Goal: Task Accomplishment & Management: Manage account settings

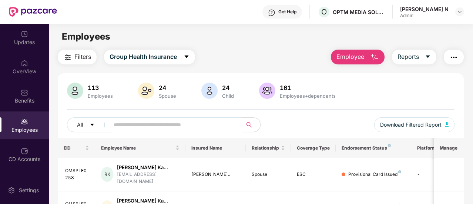
scroll to position [262, 0]
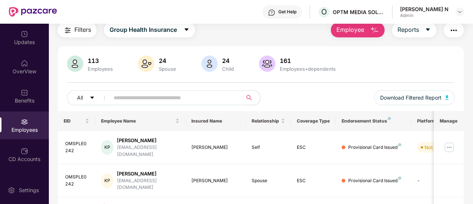
scroll to position [249, 0]
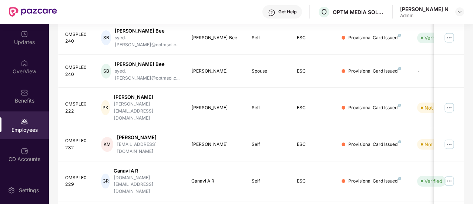
scroll to position [262, 0]
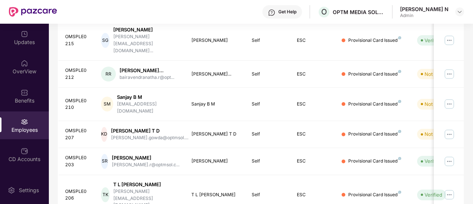
scroll to position [268, 0]
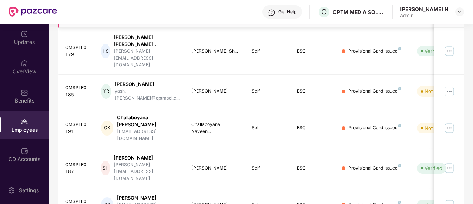
scroll to position [255, 0]
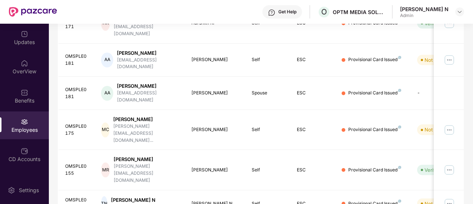
scroll to position [101, 0]
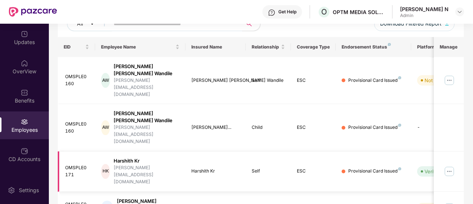
click at [450, 165] on img at bounding box center [449, 171] width 12 height 12
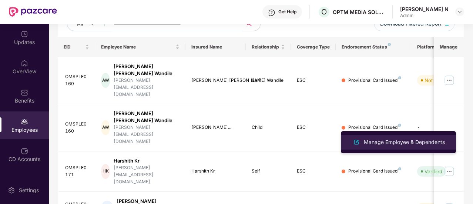
click at [386, 141] on div "Manage Employee & Dependents" at bounding box center [404, 142] width 84 height 8
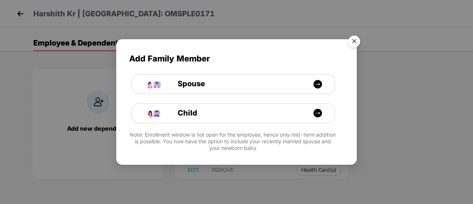
click at [354, 45] on img "Close" at bounding box center [354, 42] width 21 height 21
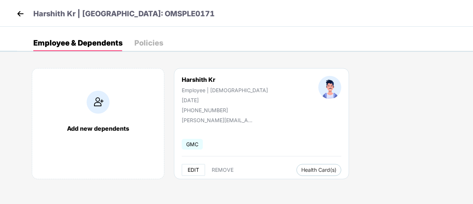
click at [190, 171] on span "EDIT" at bounding box center [193, 170] width 11 height 6
select select "****"
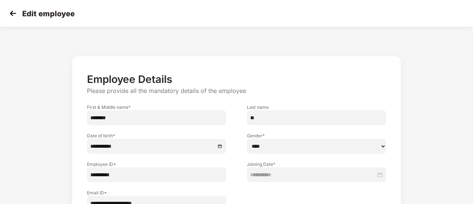
click at [258, 121] on input "**" at bounding box center [316, 117] width 139 height 15
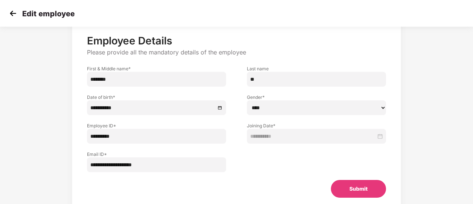
scroll to position [65, 0]
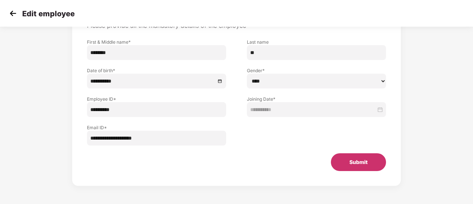
type input "**"
click at [347, 168] on button "Submit" at bounding box center [358, 162] width 55 height 18
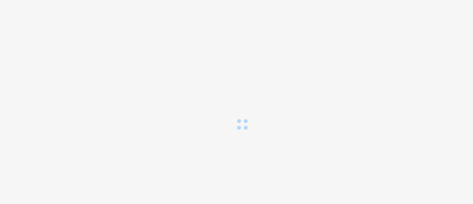
scroll to position [0, 0]
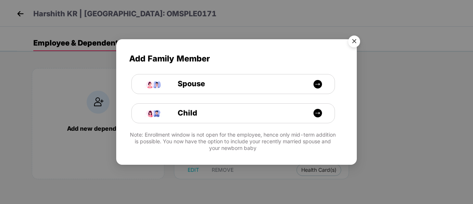
click at [351, 42] on img "Close" at bounding box center [354, 42] width 21 height 21
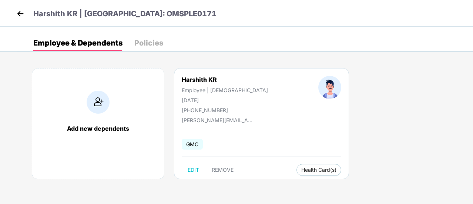
click at [19, 16] on img at bounding box center [20, 13] width 11 height 11
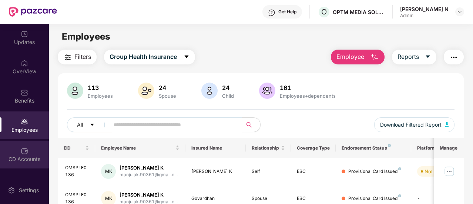
click at [2, 154] on div "CD Accounts" at bounding box center [24, 155] width 49 height 28
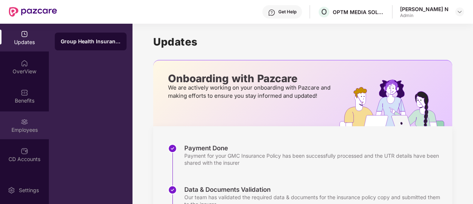
click at [16, 121] on div "Employees" at bounding box center [24, 125] width 49 height 28
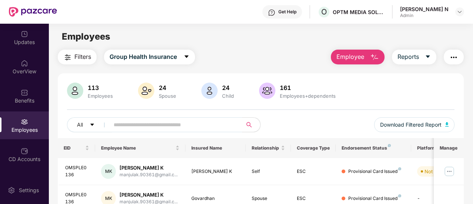
click at [370, 51] on button "Employee" at bounding box center [358, 57] width 54 height 15
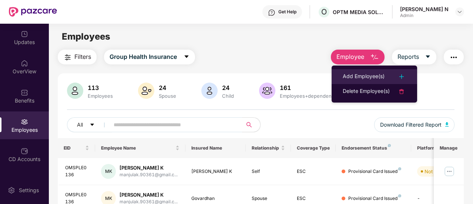
click at [398, 76] on img at bounding box center [401, 76] width 9 height 9
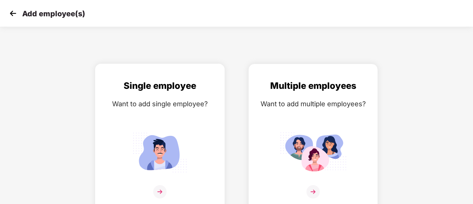
click at [174, 184] on div "Single employee Want to add single employee?" at bounding box center [160, 143] width 114 height 129
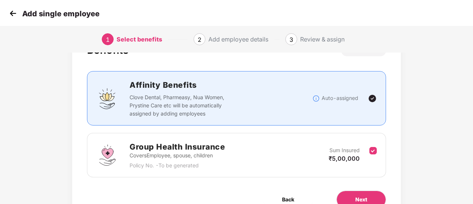
scroll to position [69, 0]
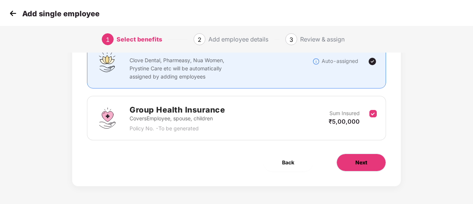
click at [356, 160] on span "Next" at bounding box center [361, 162] width 12 height 8
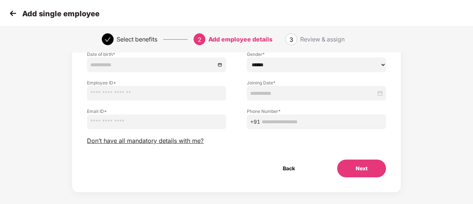
scroll to position [93, 0]
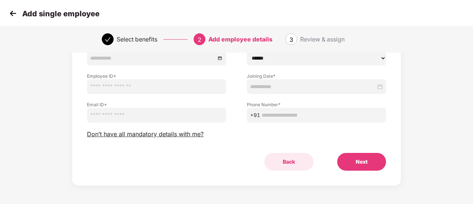
click at [294, 165] on button "Back" at bounding box center [288, 162] width 49 height 18
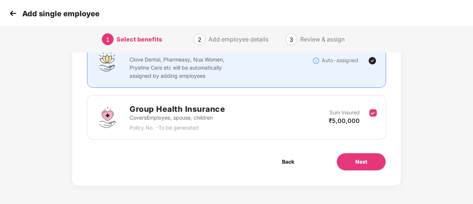
scroll to position [69, 0]
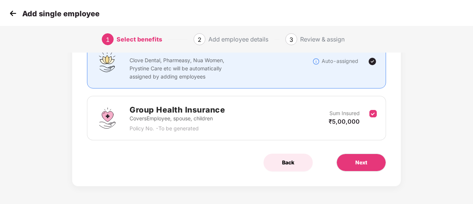
click at [286, 160] on span "Back" at bounding box center [288, 162] width 12 height 8
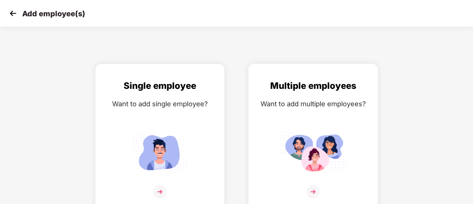
click at [325, 123] on div "Multiple employees Want to add multiple employees?" at bounding box center [313, 143] width 114 height 129
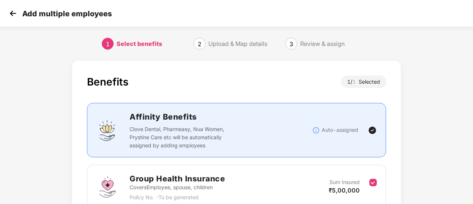
click at [315, 40] on div "Review & assign" at bounding box center [322, 44] width 44 height 12
click at [307, 49] on div "Review & assign" at bounding box center [322, 44] width 44 height 12
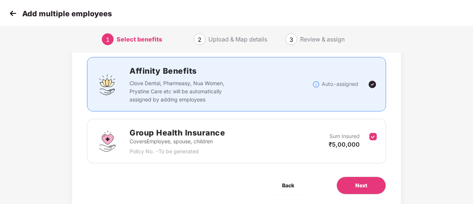
scroll to position [69, 0]
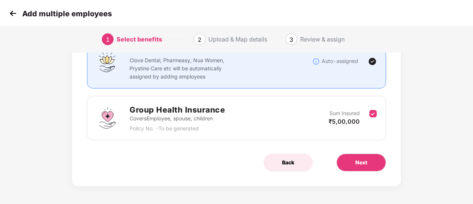
click at [283, 168] on button "Back" at bounding box center [288, 163] width 49 height 18
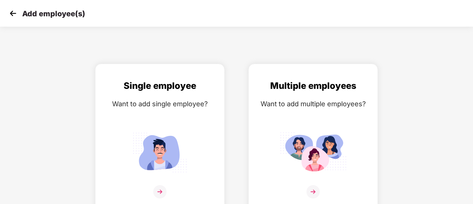
click at [11, 20] on div "Add employee(s)" at bounding box center [236, 13] width 473 height 27
click at [11, 11] on img at bounding box center [12, 13] width 11 height 11
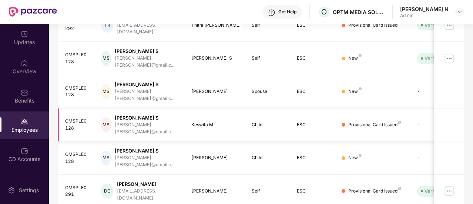
scroll to position [249, 0]
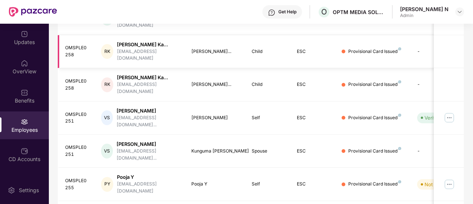
scroll to position [157, 0]
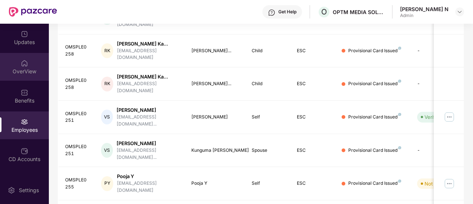
click at [14, 70] on div "OverView" at bounding box center [24, 71] width 49 height 7
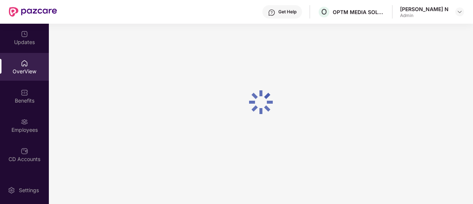
scroll to position [24, 0]
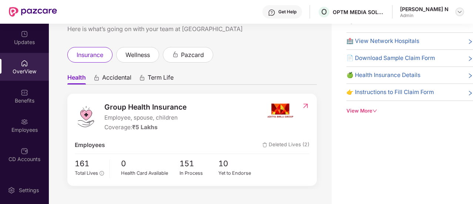
click at [458, 9] on img at bounding box center [460, 12] width 6 height 6
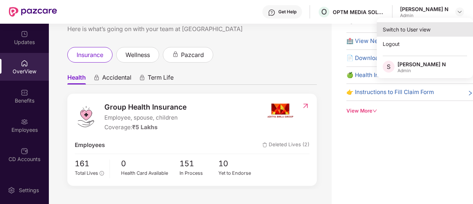
click at [392, 31] on div "Switch to User view" at bounding box center [425, 29] width 96 height 14
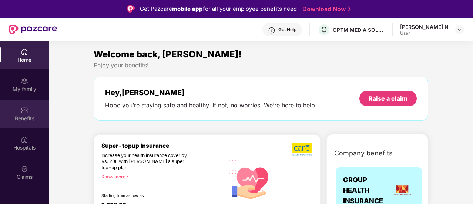
click at [13, 106] on div "Benefits" at bounding box center [24, 114] width 49 height 28
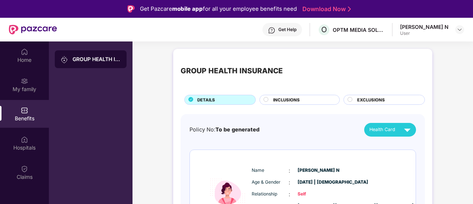
click at [286, 97] on span "INCLUSIONS" at bounding box center [286, 100] width 27 height 7
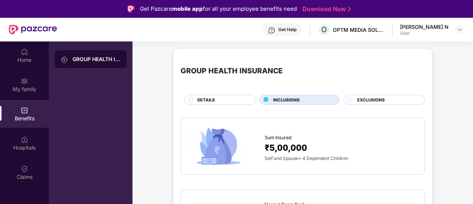
click at [366, 103] on span "EXCLUSIONS" at bounding box center [371, 100] width 28 height 7
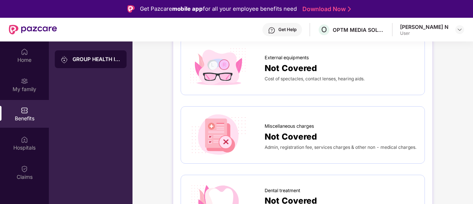
scroll to position [185, 0]
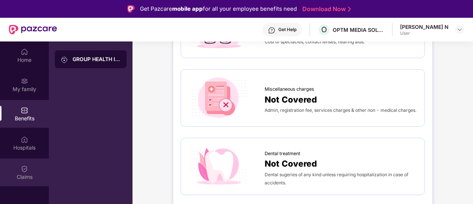
click at [13, 165] on div "Claims" at bounding box center [24, 172] width 49 height 28
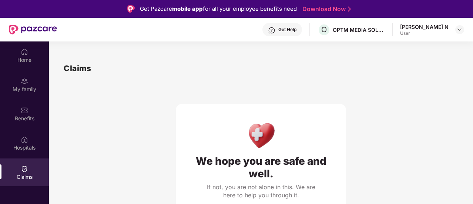
scroll to position [7, 0]
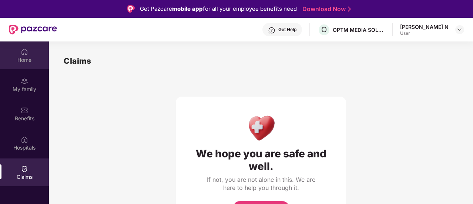
click at [18, 57] on div "Home" at bounding box center [24, 59] width 49 height 7
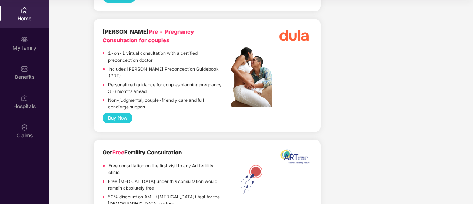
scroll to position [2282, 0]
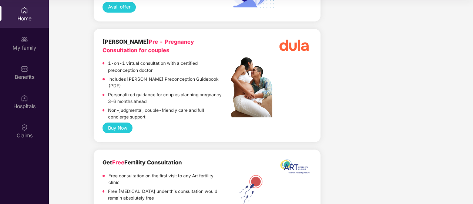
click at [26, 16] on div "Home" at bounding box center [24, 18] width 49 height 7
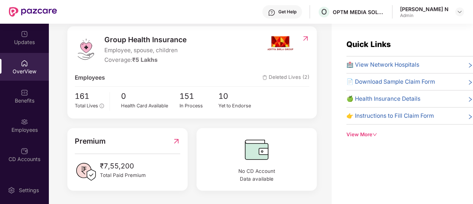
scroll to position [24, 0]
